Goal: Transaction & Acquisition: Obtain resource

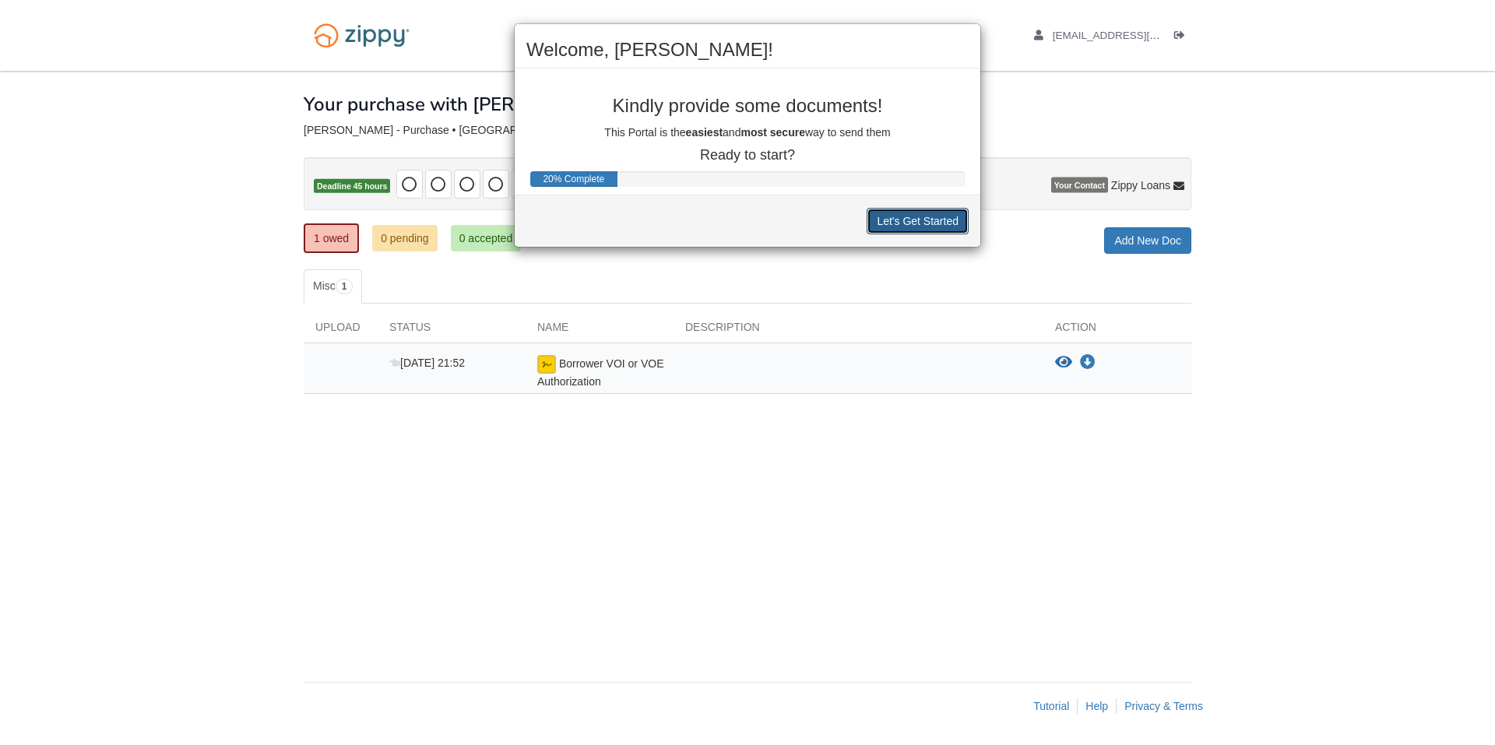
click at [901, 225] on button "Let's Get Started" at bounding box center [918, 221] width 102 height 26
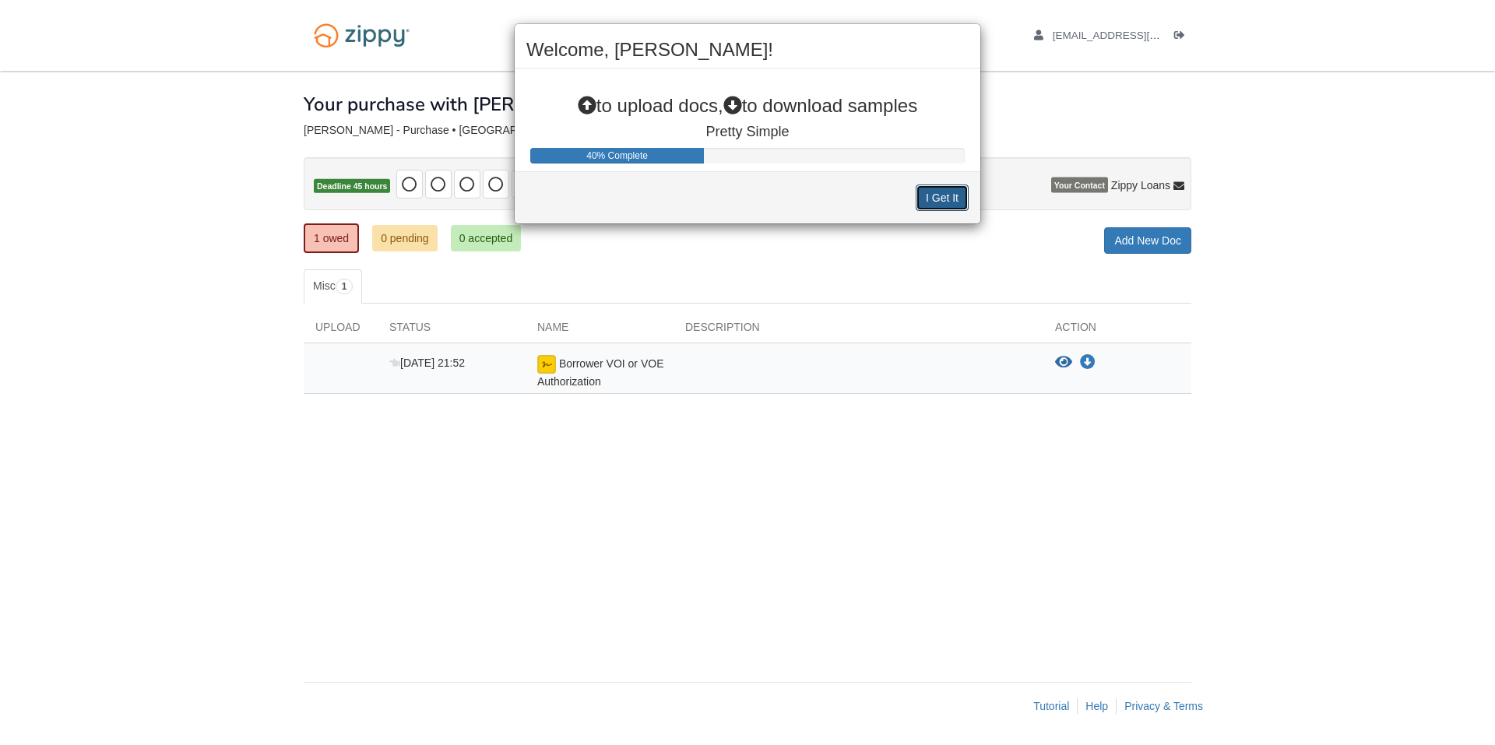
click at [933, 193] on button "I Get It" at bounding box center [942, 198] width 53 height 26
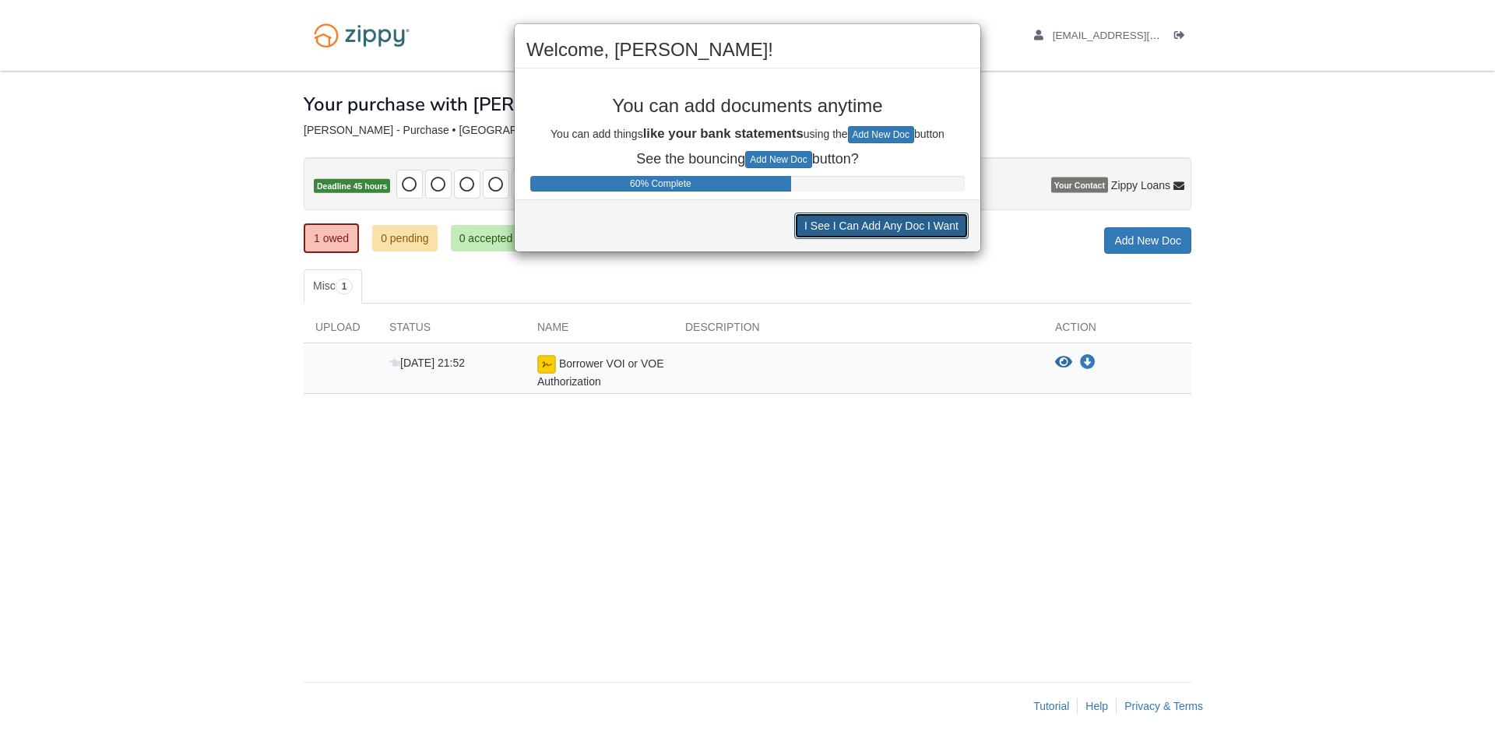
click at [868, 225] on button "I See I Can Add Any Doc I Want" at bounding box center [881, 226] width 174 height 26
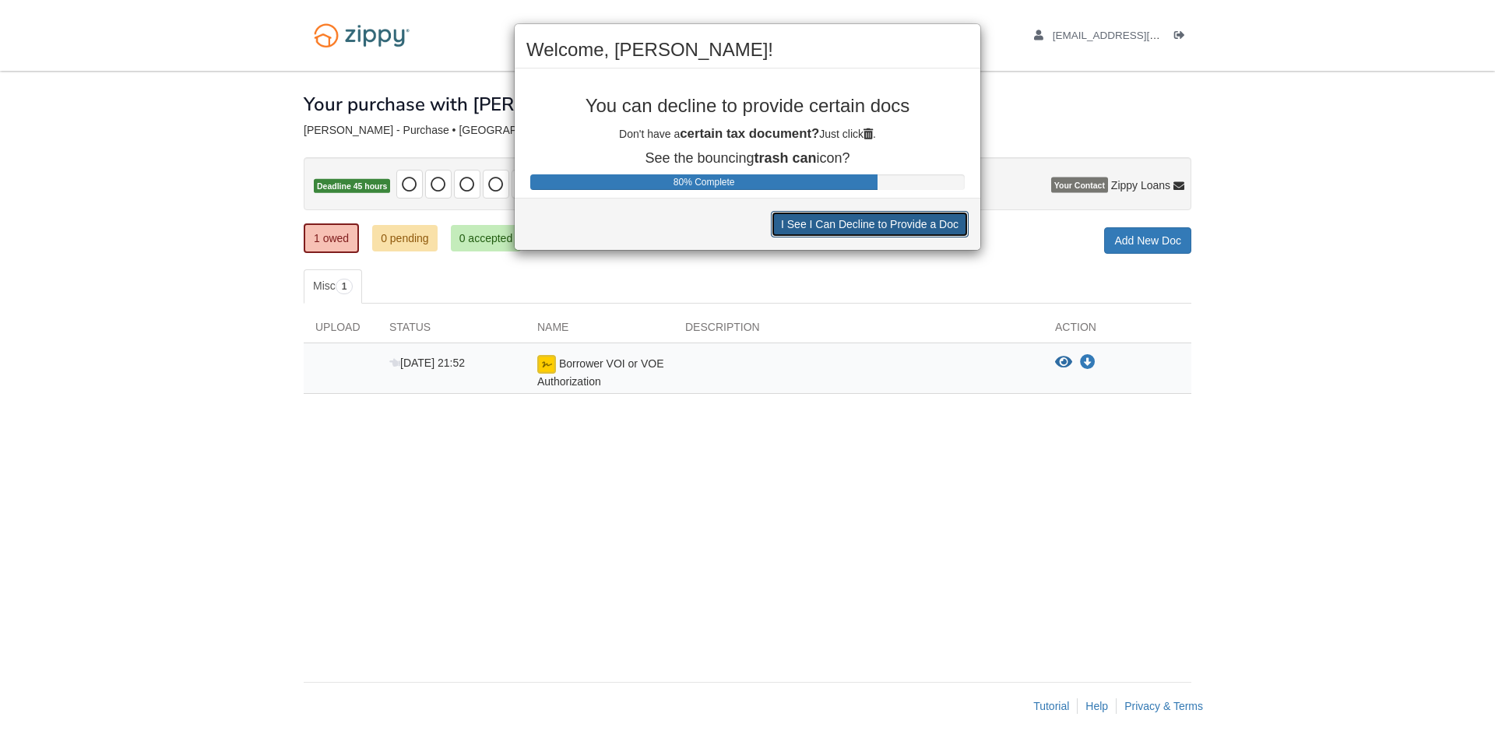
click at [868, 221] on button "I See I Can Decline to Provide a Doc" at bounding box center [870, 224] width 198 height 26
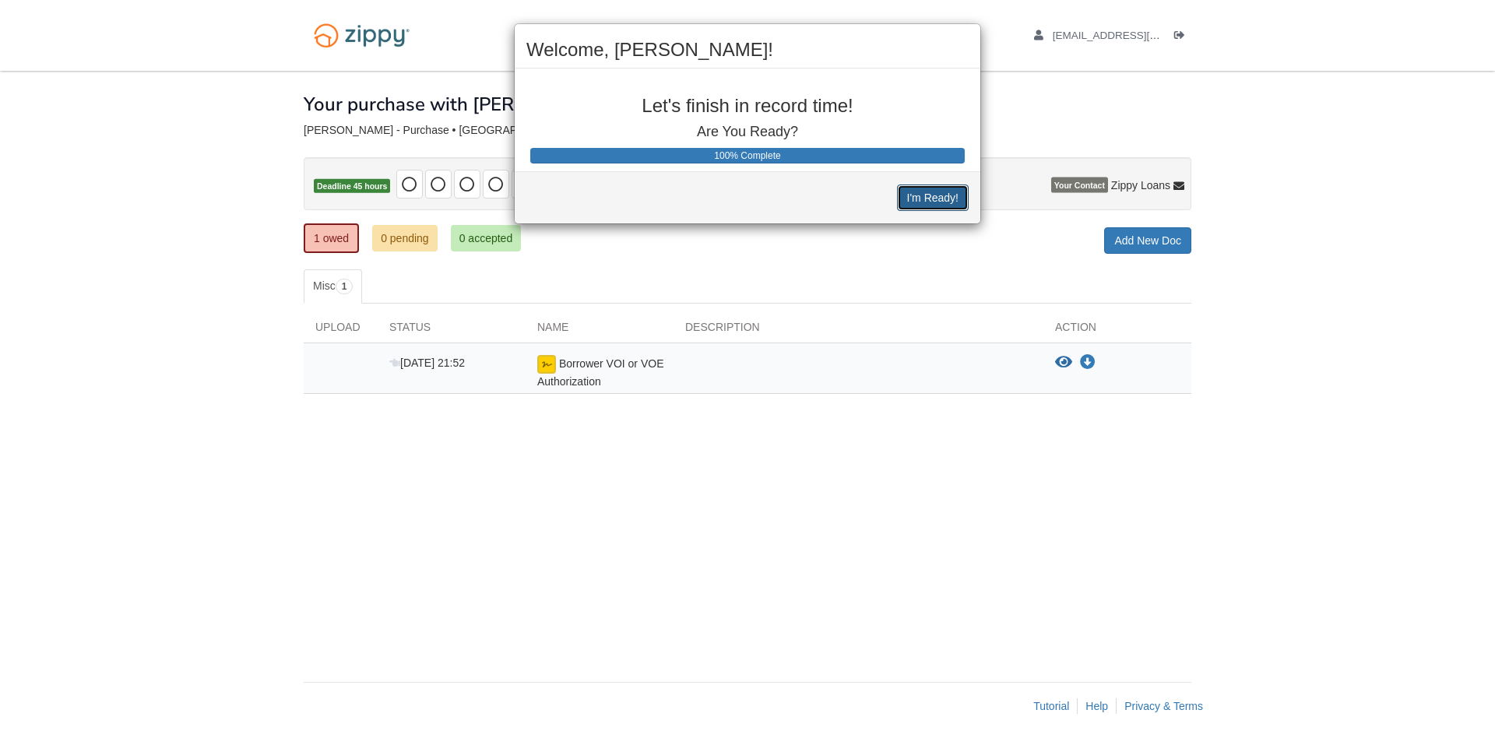
click at [919, 195] on button "I'm Ready!" at bounding box center [933, 198] width 72 height 26
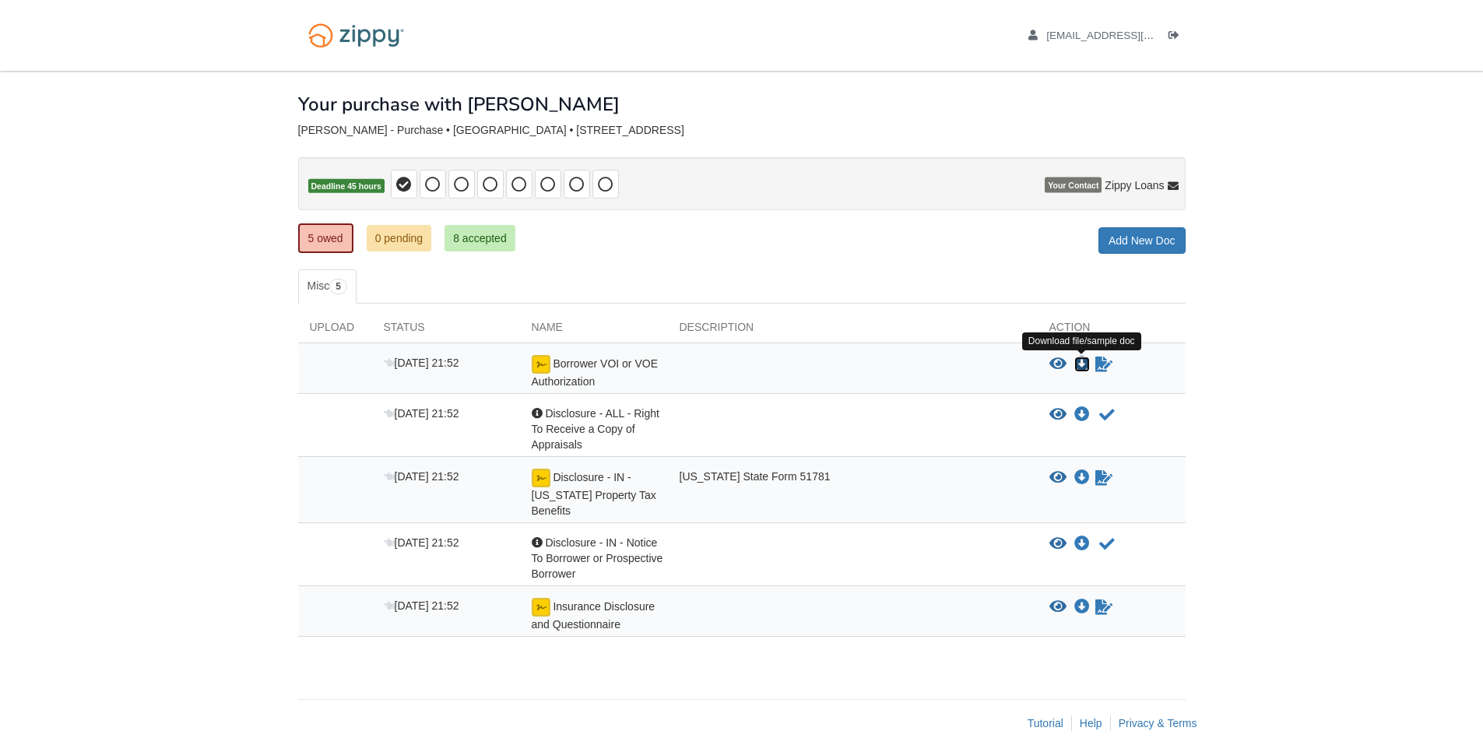
click at [1084, 363] on icon "Download Borrower VOI or VOE Authorization" at bounding box center [1083, 365] width 16 height 16
click at [1082, 415] on icon "Download Disclosure - ALL - Right To Receive a Copy of Appraisals" at bounding box center [1083, 415] width 16 height 16
click at [1084, 481] on icon "Download Disclosure - IN - Indiana Property Tax Benefits" at bounding box center [1083, 478] width 16 height 16
click at [1082, 540] on icon "Download Disclosure - IN - Notice To Borrower or Prospective Borrower" at bounding box center [1083, 545] width 16 height 16
click at [1077, 607] on icon "Download Insurance Disclosure and Questionnaire" at bounding box center [1083, 608] width 16 height 16
